Goal: Information Seeking & Learning: Learn about a topic

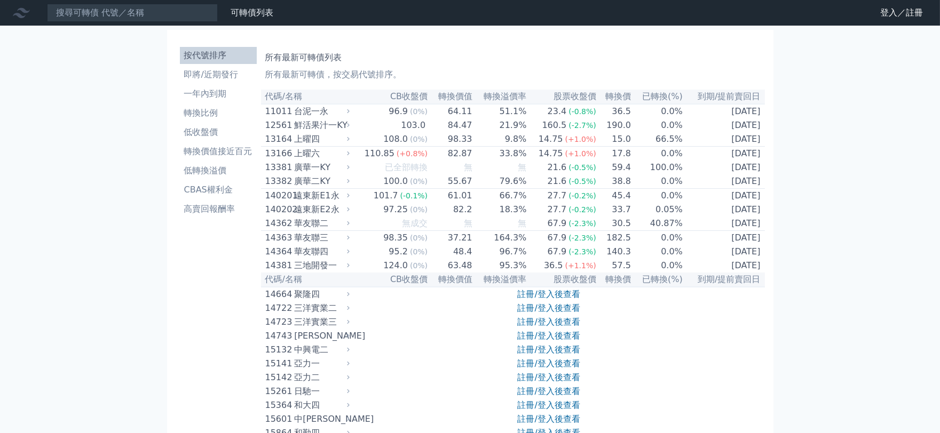
click at [553, 299] on link "註冊/登入後查看" at bounding box center [549, 294] width 62 height 10
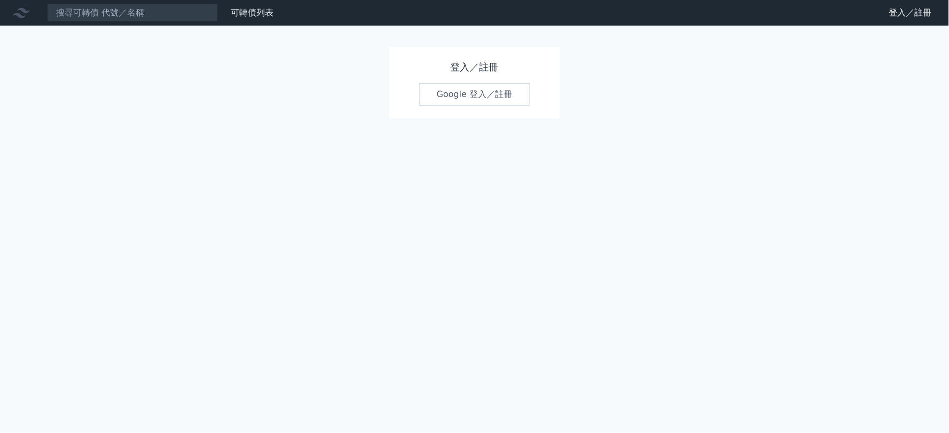
click at [473, 99] on link "Google 登入／註冊" at bounding box center [474, 94] width 111 height 22
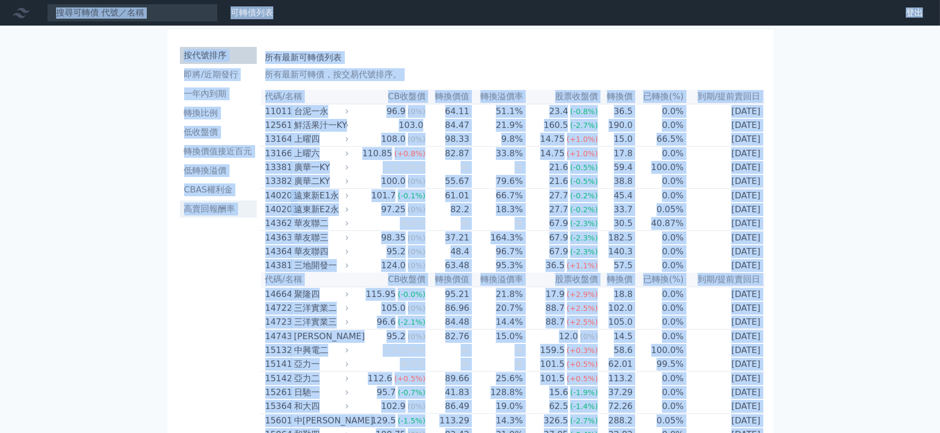
click at [214, 209] on li "高賣回報酬率" at bounding box center [218, 209] width 77 height 13
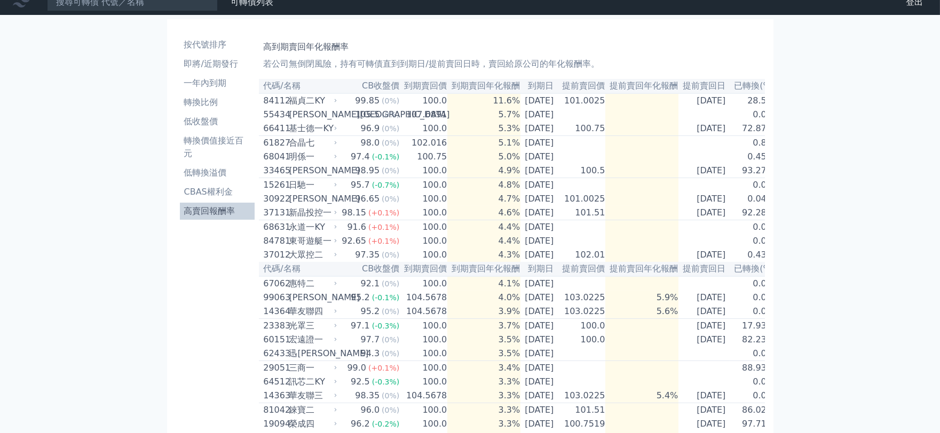
scroll to position [70, 0]
